Goal: Task Accomplishment & Management: Manage account settings

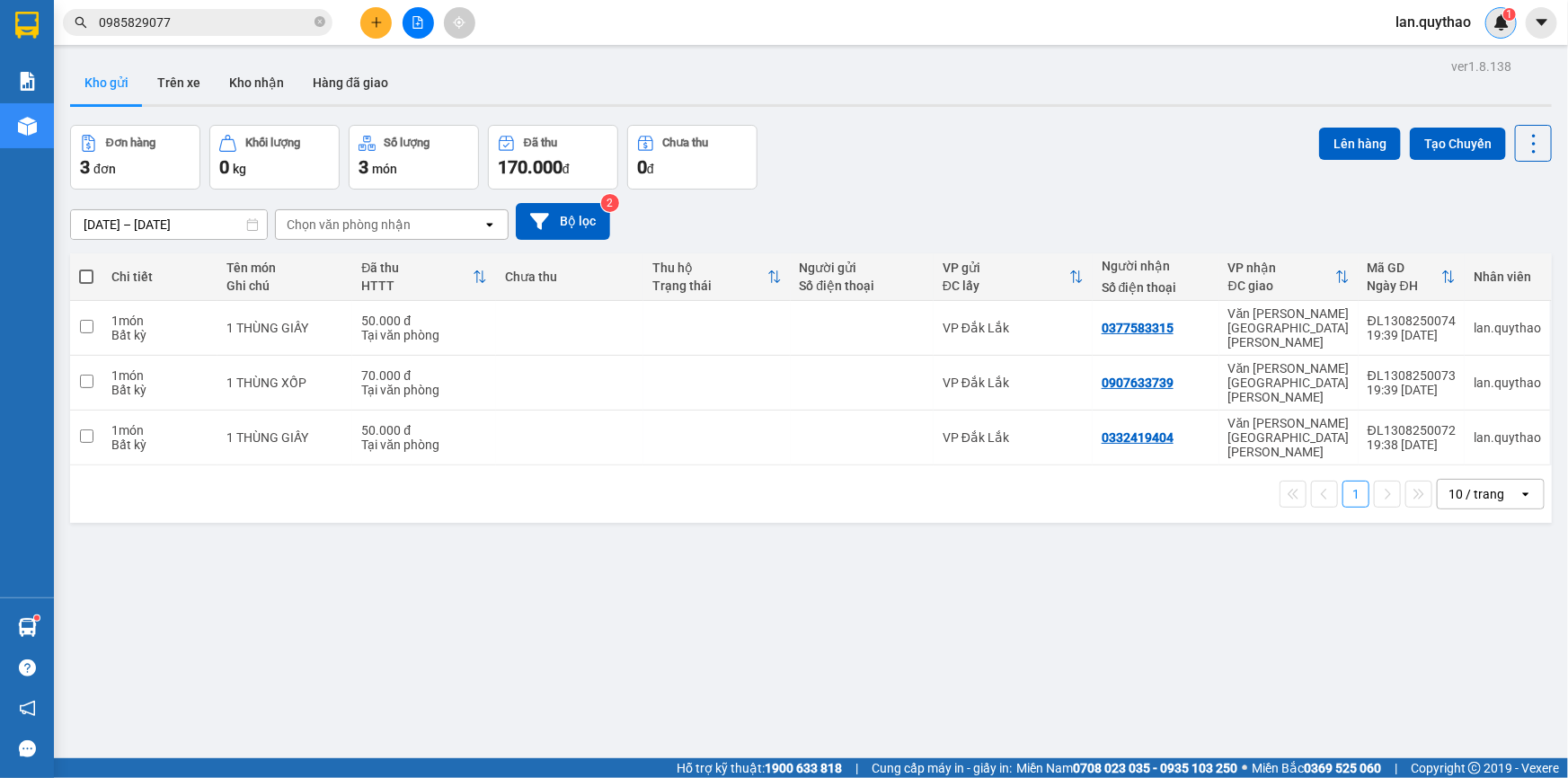
click at [1507, 30] on div "1" at bounding box center [1500, 23] width 31 height 31
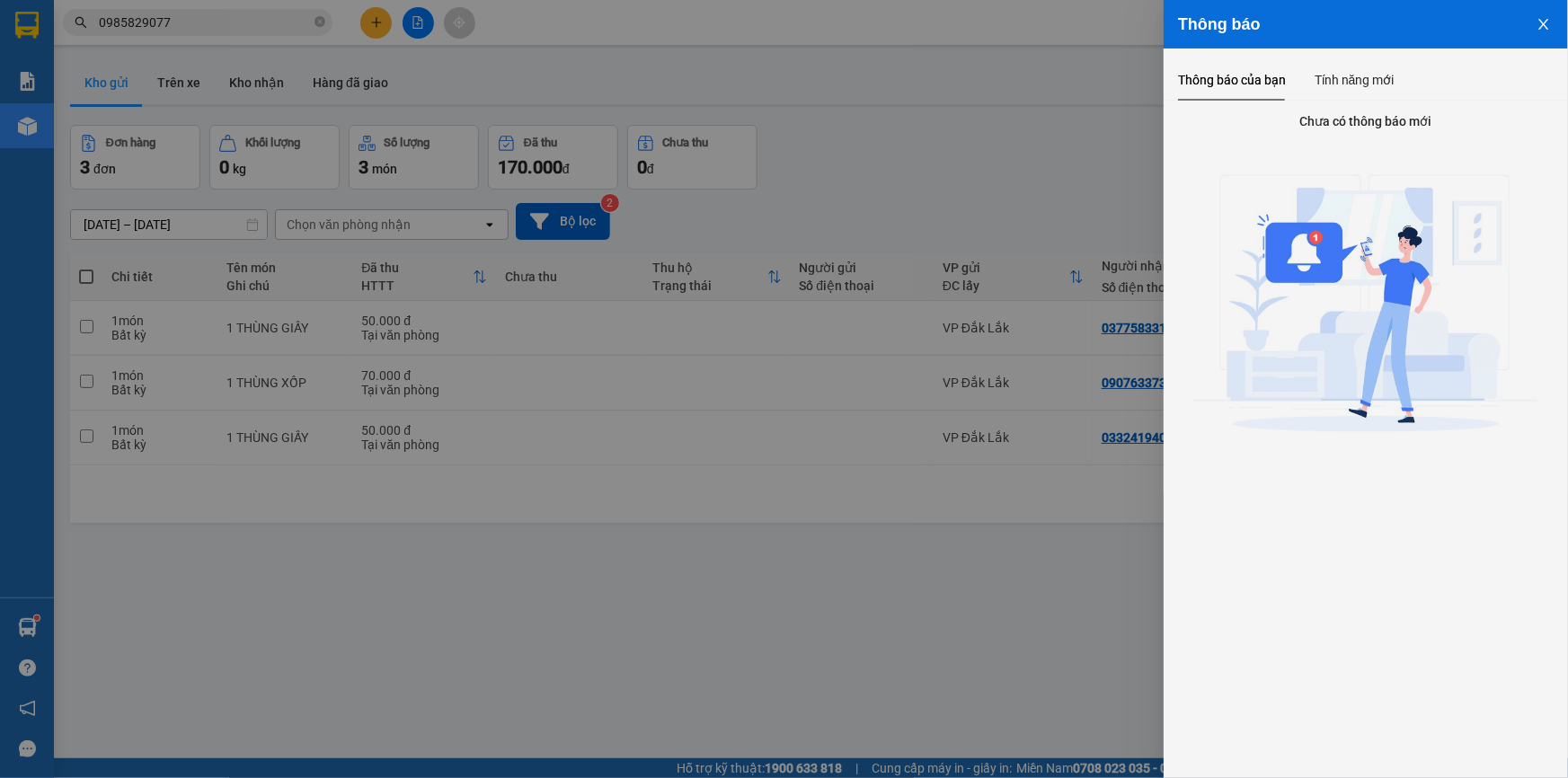
click at [1546, 18] on icon "close" at bounding box center [1544, 23] width 15 height 15
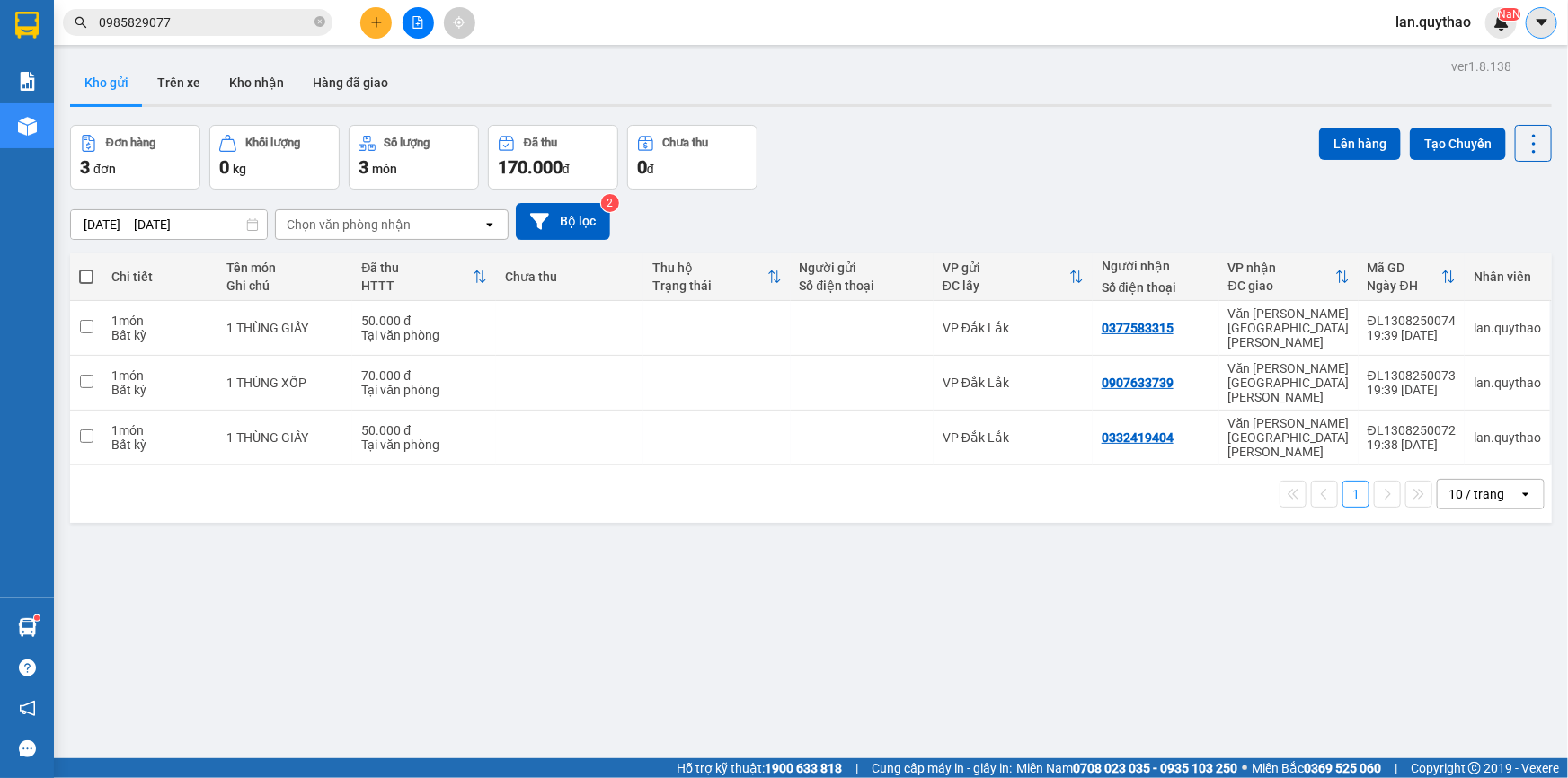
click at [1541, 27] on icon "caret-down" at bounding box center [1542, 23] width 17 height 17
click at [1307, 74] on div "Kho gửi Trên xe Kho nhận Hàng đã giao" at bounding box center [811, 84] width 1482 height 48
click at [1422, 31] on span "lan.quythao" at bounding box center [1433, 22] width 104 height 23
click at [1420, 58] on span "Đăng xuất" at bounding box center [1446, 56] width 75 height 20
